Goal: Task Accomplishment & Management: Use online tool/utility

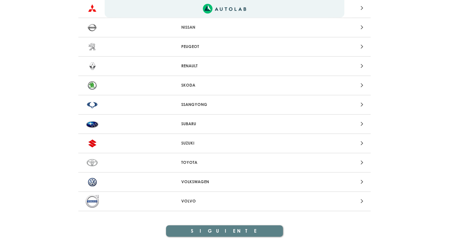
scroll to position [570, 0]
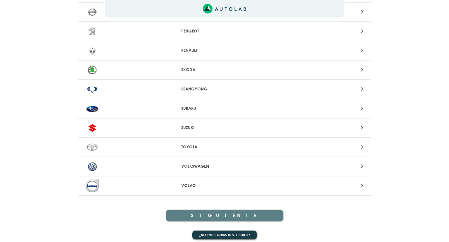
click at [209, 165] on p "VOLKSWAGEN" at bounding box center [224, 166] width 87 height 6
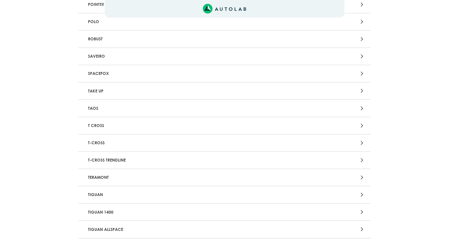
scroll to position [817, 0]
click at [244, 188] on p "TIGUAN" at bounding box center [177, 193] width 182 height 11
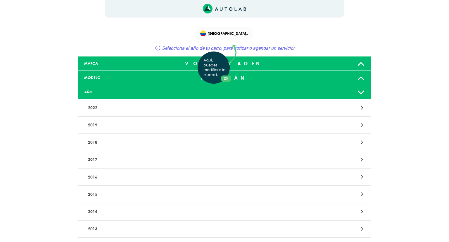
click at [319, 129] on div "Aquí, puedes modificar la ciudad. OK .aex,.bex{fill:none!important;stroke:#50c4…" at bounding box center [224, 121] width 449 height 242
click at [360, 127] on div at bounding box center [320, 125] width 96 height 8
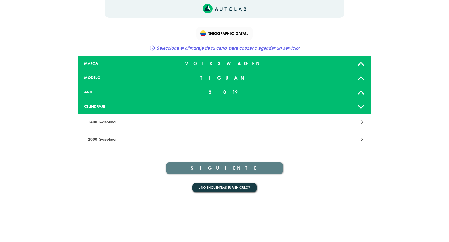
click at [359, 142] on div at bounding box center [320, 139] width 96 height 8
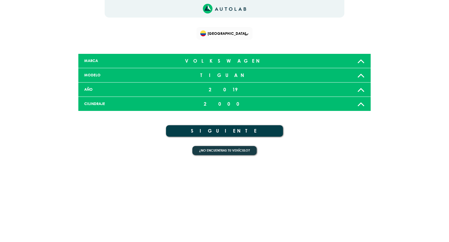
click at [261, 132] on button "SIGUIENTE" at bounding box center [224, 130] width 117 height 11
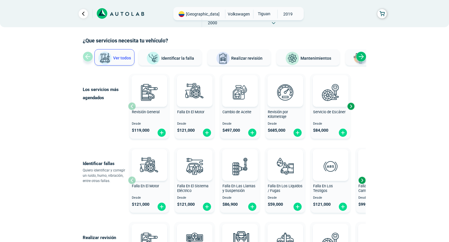
scroll to position [24, 0]
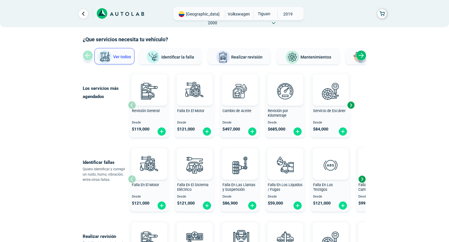
click at [352, 106] on div "Next slide" at bounding box center [351, 105] width 9 height 9
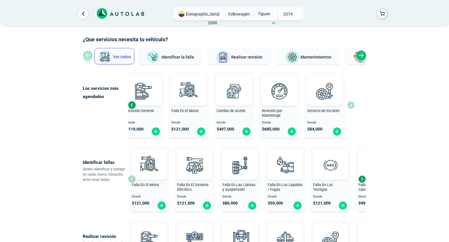
click at [353, 106] on div "Revisión General Desde $ 119,000 Falla En El Motor Desde $ 121,000 Cambio de Ac…" at bounding box center [241, 105] width 227 height 70
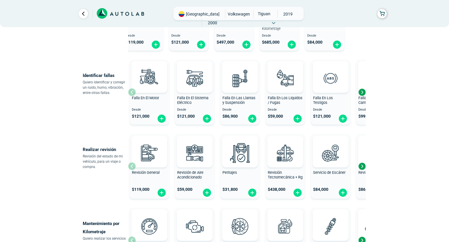
scroll to position [111, 0]
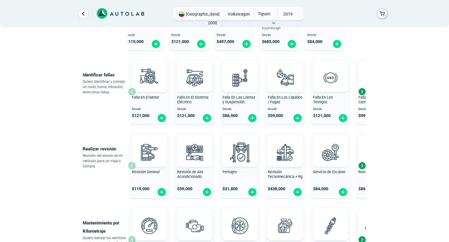
click at [362, 90] on div "Next slide" at bounding box center [362, 91] width 9 height 9
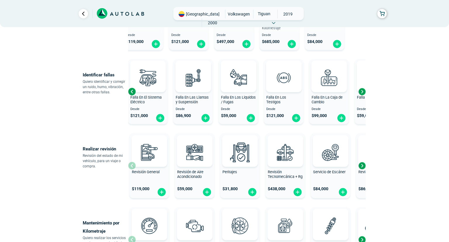
click at [362, 92] on div "Next slide" at bounding box center [362, 91] width 9 height 9
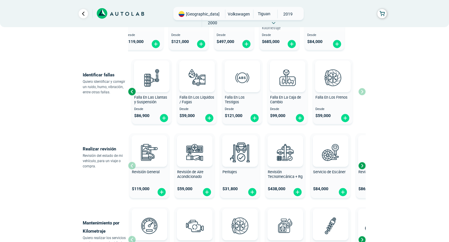
click at [377, 119] on div "× ESTE SERVICIO YA ESTÁ INCLUÍDO Launch demo modal x" at bounding box center [224, 199] width 351 height 549
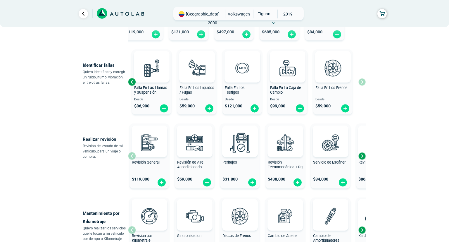
scroll to position [133, 0]
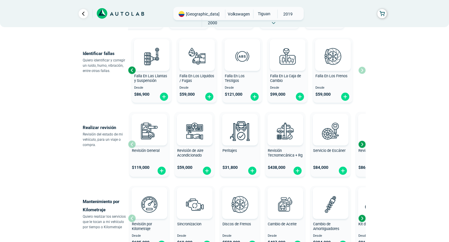
click at [379, 114] on div "× ESTE SERVICIO YA ESTÁ INCLUÍDO Launch demo modal x" at bounding box center [224, 177] width 351 height 549
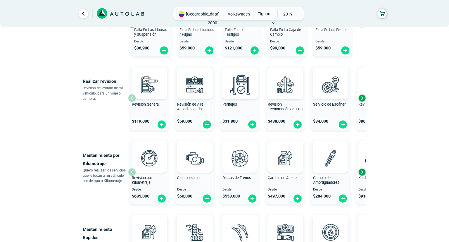
scroll to position [180, 0]
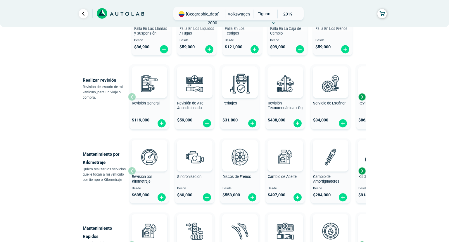
click at [361, 97] on div "Next slide" at bounding box center [362, 96] width 9 height 9
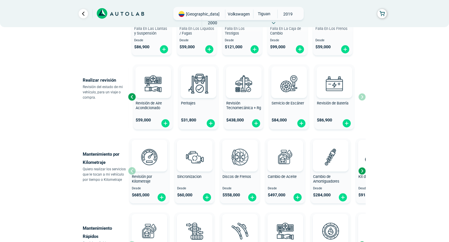
scroll to position [181, 0]
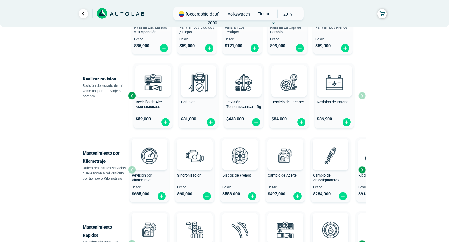
click at [362, 171] on div "Next slide" at bounding box center [362, 169] width 9 height 9
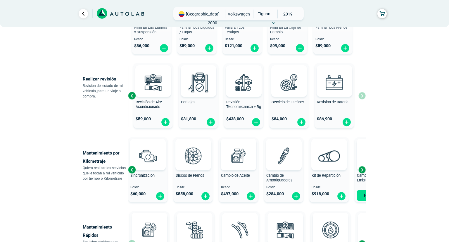
click at [365, 171] on div "Next slide" at bounding box center [362, 169] width 9 height 9
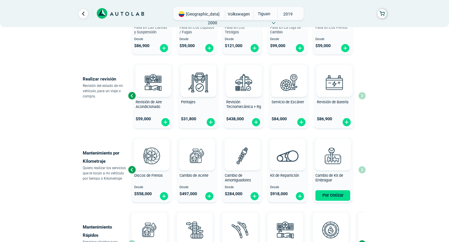
click at [364, 170] on div "Revisión por Kilometraje Desde $ 685,000 Sincronizacion Desde $ 60,000 Discos d…" at bounding box center [247, 170] width 238 height 70
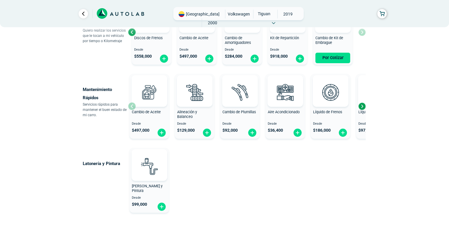
scroll to position [314, 0]
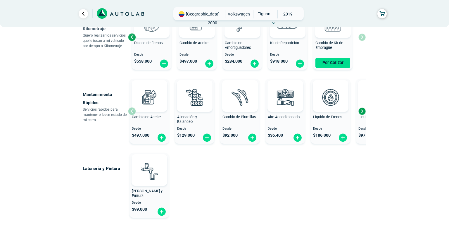
click at [365, 109] on div "Next slide" at bounding box center [362, 111] width 9 height 9
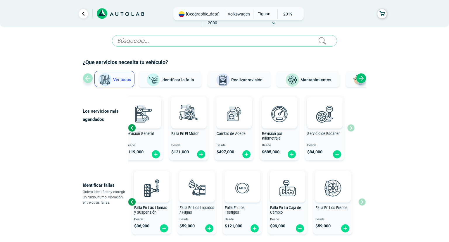
scroll to position [0, 0]
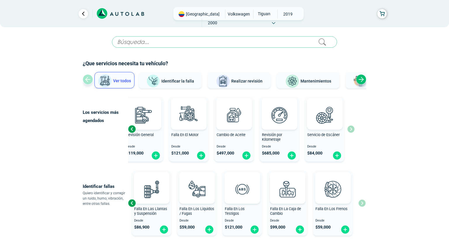
click at [186, 73] on button "Identificar la falla" at bounding box center [170, 80] width 63 height 16
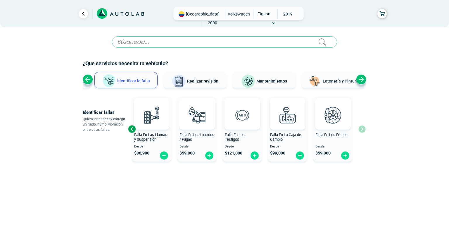
click at [369, 127] on div "Identificar fallas Quiero identificar y corregir un ruido, humo, vibración, ent…" at bounding box center [224, 129] width 293 height 70
click at [130, 129] on div "Previous slide" at bounding box center [132, 129] width 9 height 9
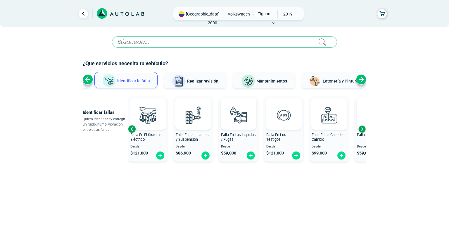
click at [207, 81] on span "Realizar revisión" at bounding box center [202, 81] width 31 height 5
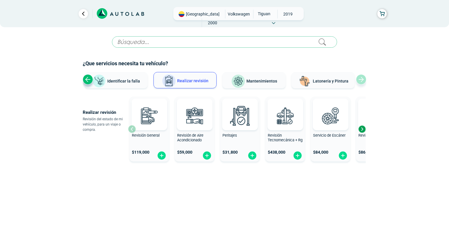
click at [266, 79] on span "Mantenimientos" at bounding box center [262, 81] width 31 height 5
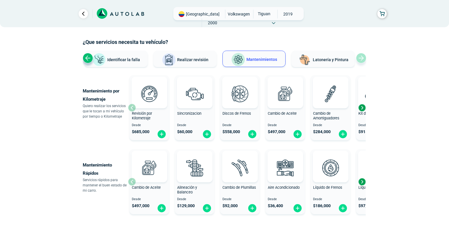
scroll to position [47, 0]
